Goal: Information Seeking & Learning: Learn about a topic

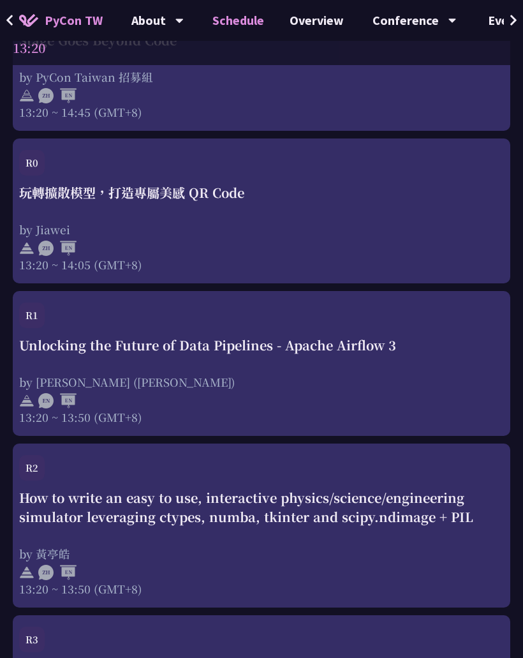
scroll to position [3109, 0]
click at [401, 379] on div "Unlocking the Future of Data Pipelines - Apache Airflow 3 by [PERSON_NAME] ([PE…" at bounding box center [261, 380] width 485 height 89
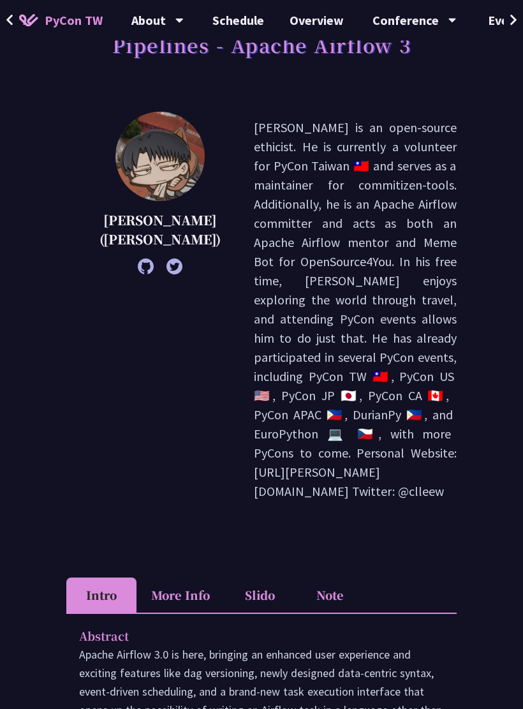
scroll to position [135, 0]
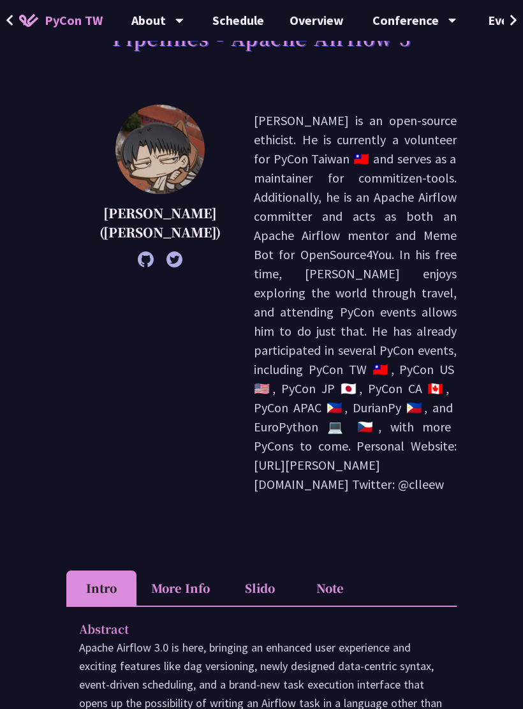
click at [213, 570] on li "More Info" at bounding box center [181, 587] width 88 height 35
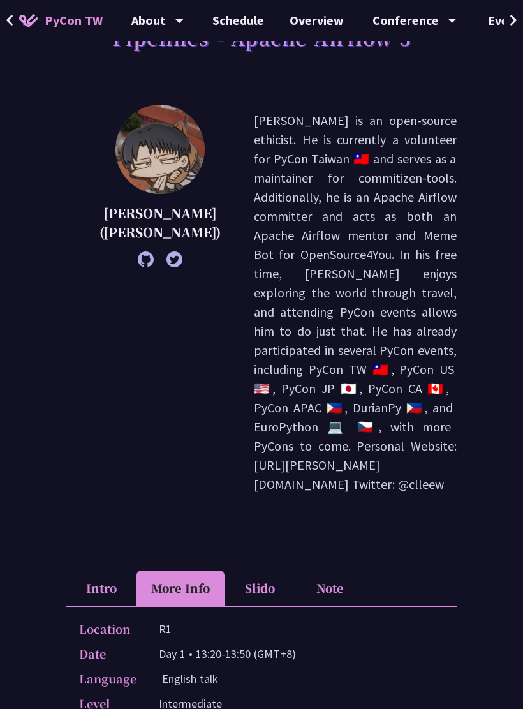
click at [272, 570] on li "Slido" at bounding box center [260, 587] width 70 height 35
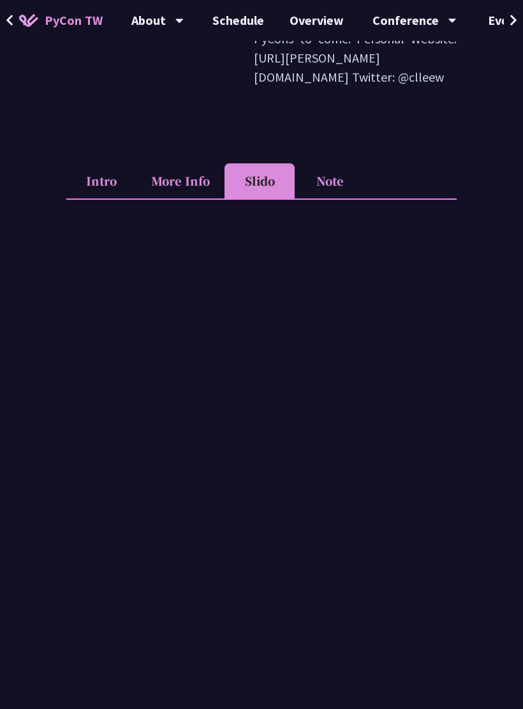
scroll to position [558, 0]
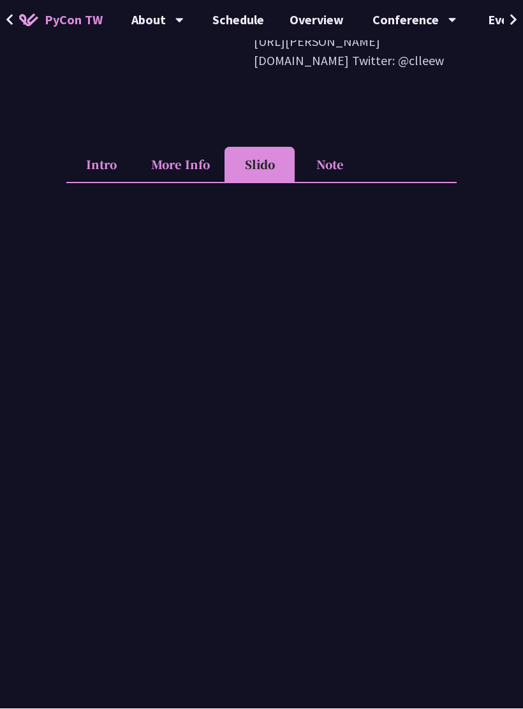
click at [263, 147] on li "Slido" at bounding box center [260, 164] width 70 height 35
click at [331, 147] on li "Note" at bounding box center [330, 164] width 70 height 35
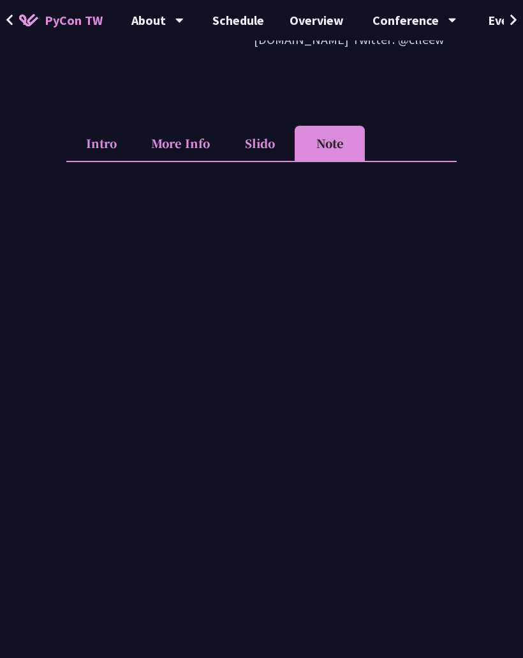
scroll to position [579, 0]
click at [241, 17] on link "Schedule" at bounding box center [238, 20] width 77 height 41
click at [240, 16] on link "Schedule" at bounding box center [238, 20] width 77 height 41
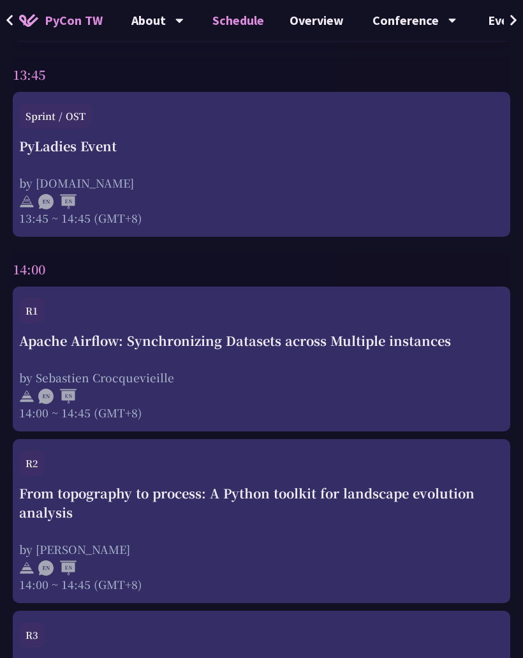
scroll to position [3799, 0]
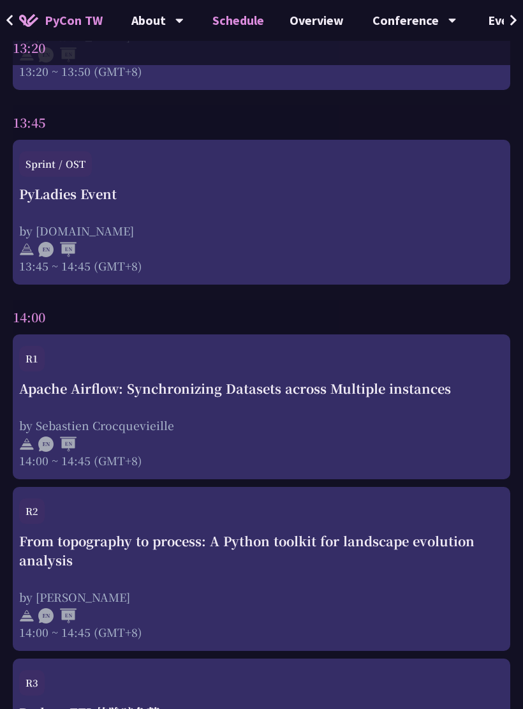
click at [320, 398] on div "Apache Airflow: Synchronizing Datasets across Multiple instances" at bounding box center [261, 388] width 485 height 19
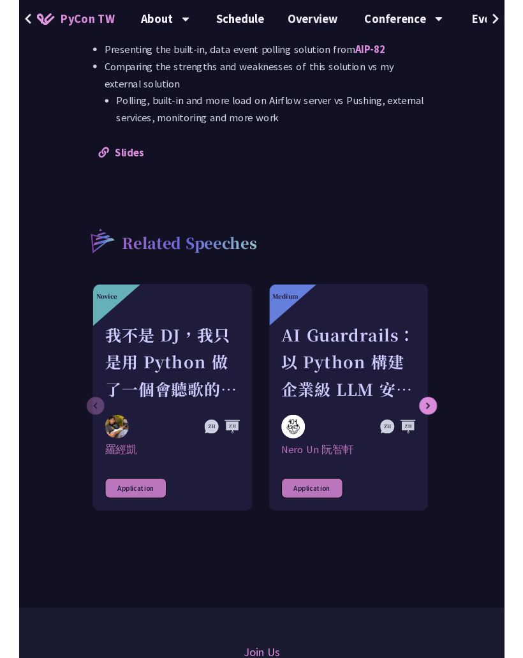
scroll to position [1600, 0]
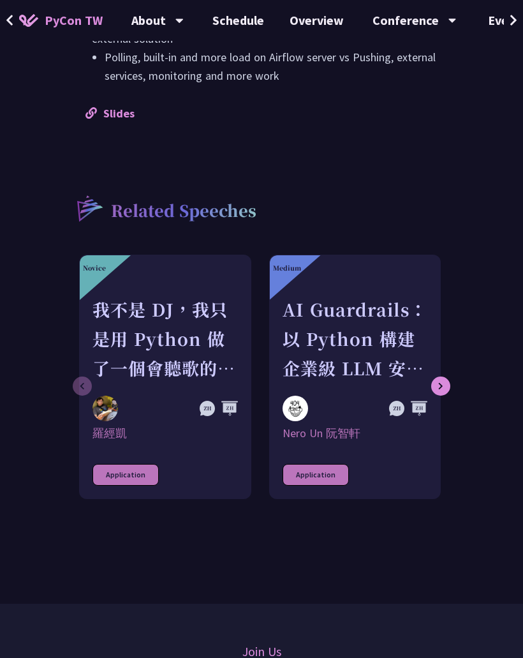
click at [122, 116] on link "Slides" at bounding box center [109, 113] width 49 height 15
